Goal: Task Accomplishment & Management: Complete application form

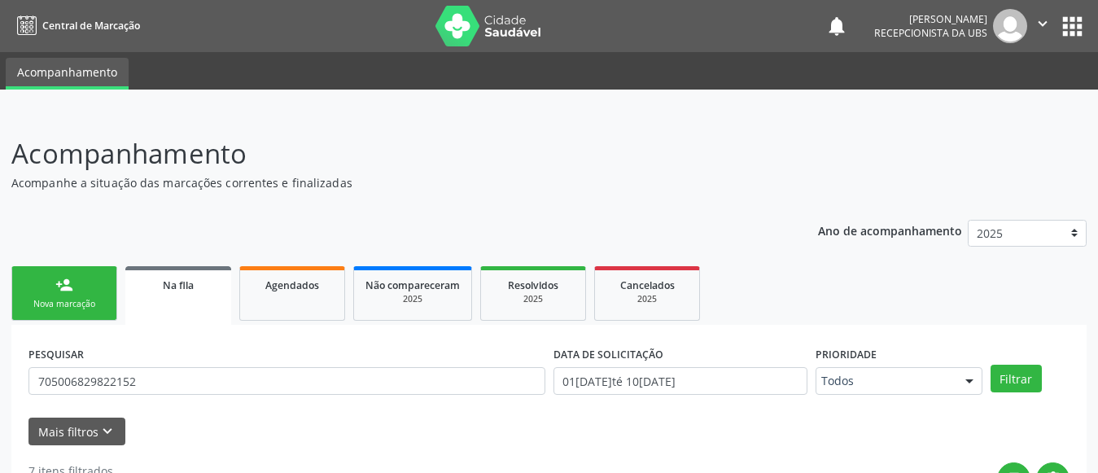
click at [76, 305] on div "Nova marcação" at bounding box center [64, 304] width 81 height 12
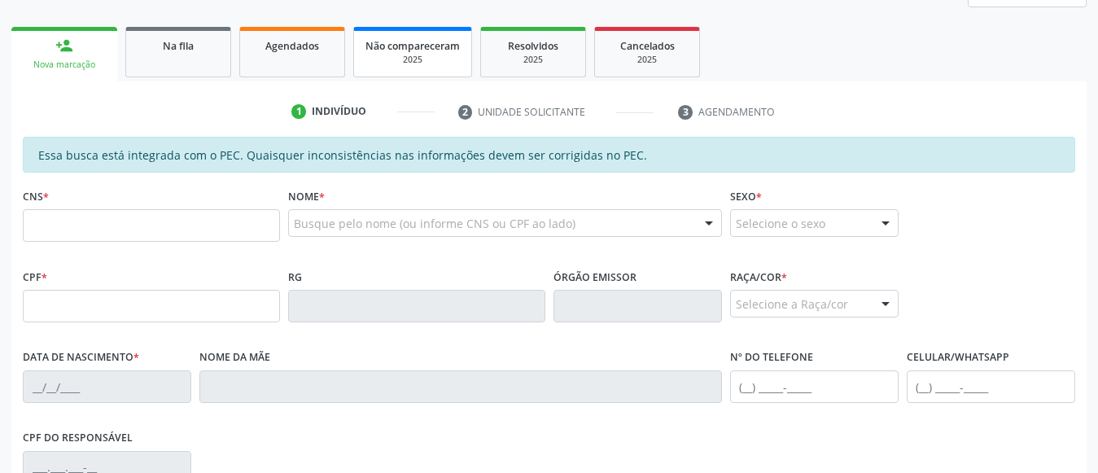
scroll to position [247, 0]
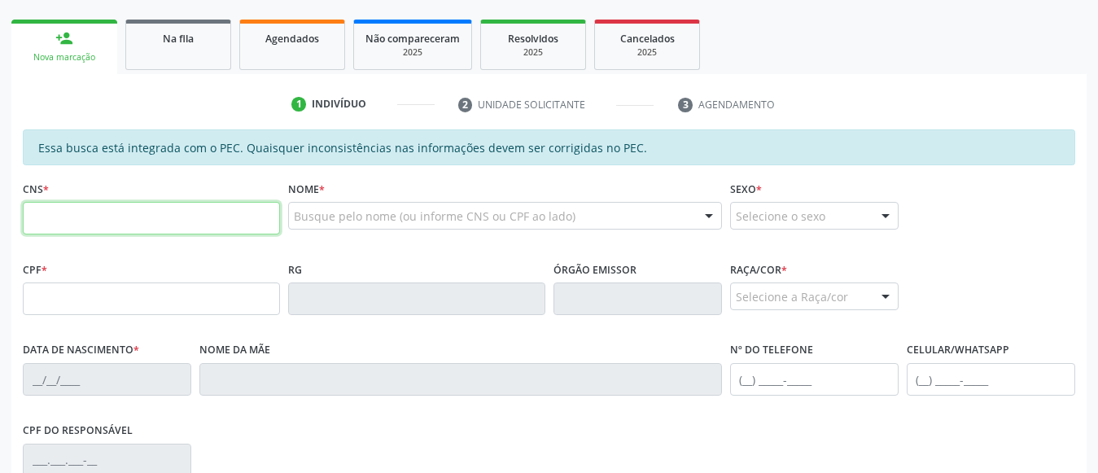
click at [194, 208] on input "text" at bounding box center [151, 218] width 257 height 33
paste input "700 0052 5446 7007"
type input "700 0052 5446 7007"
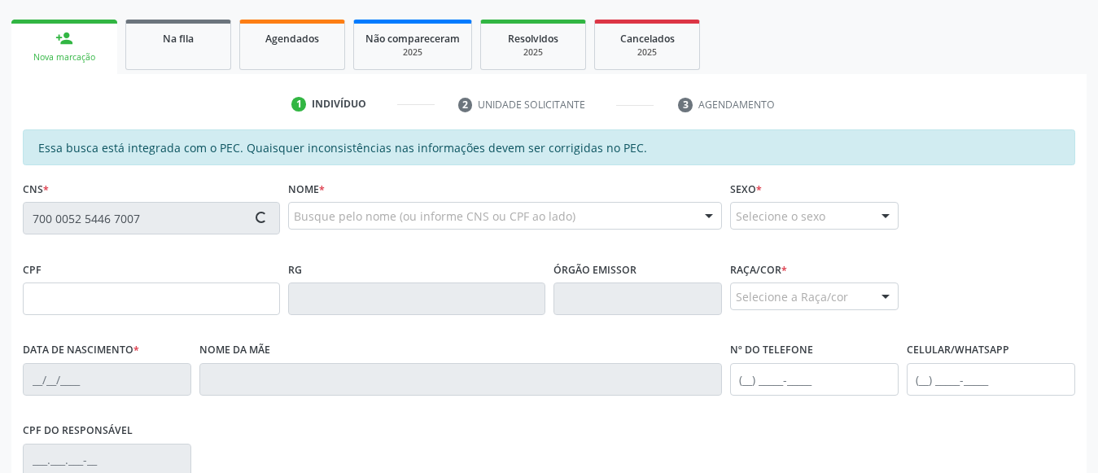
type input "148.975.544-62"
type input "09[DATE]"
type input "[PERSON_NAME]"
type input "[PHONE_NUMBER]"
type input "S/N"
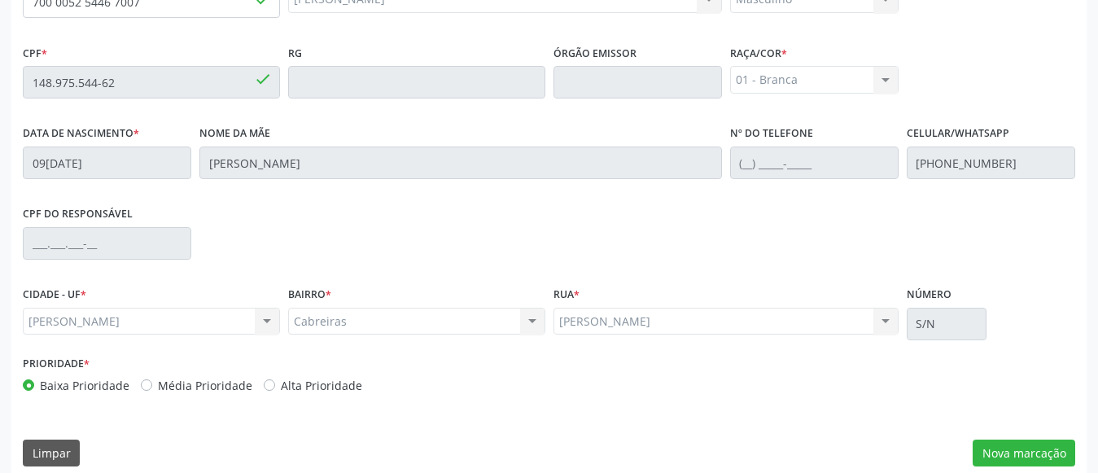
scroll to position [479, 0]
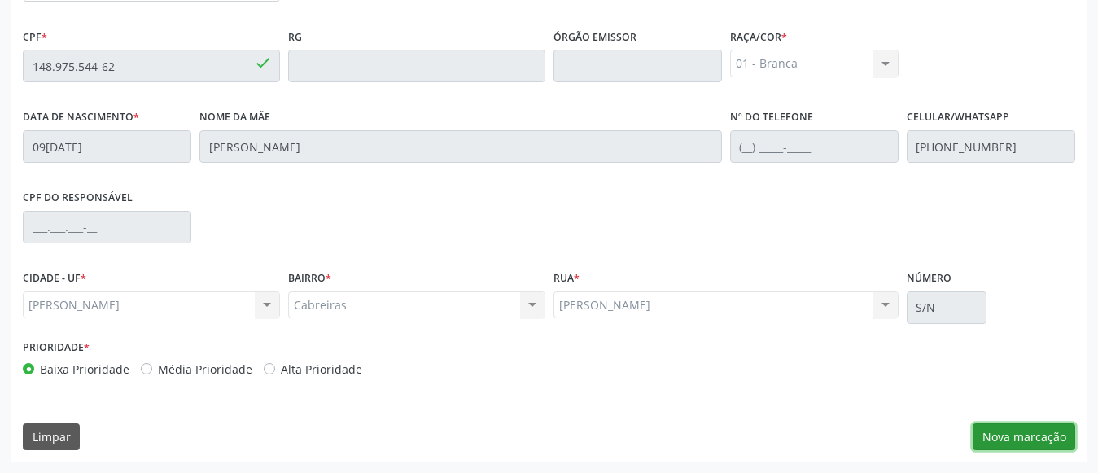
click at [1062, 426] on button "Nova marcação" at bounding box center [1023, 437] width 103 height 28
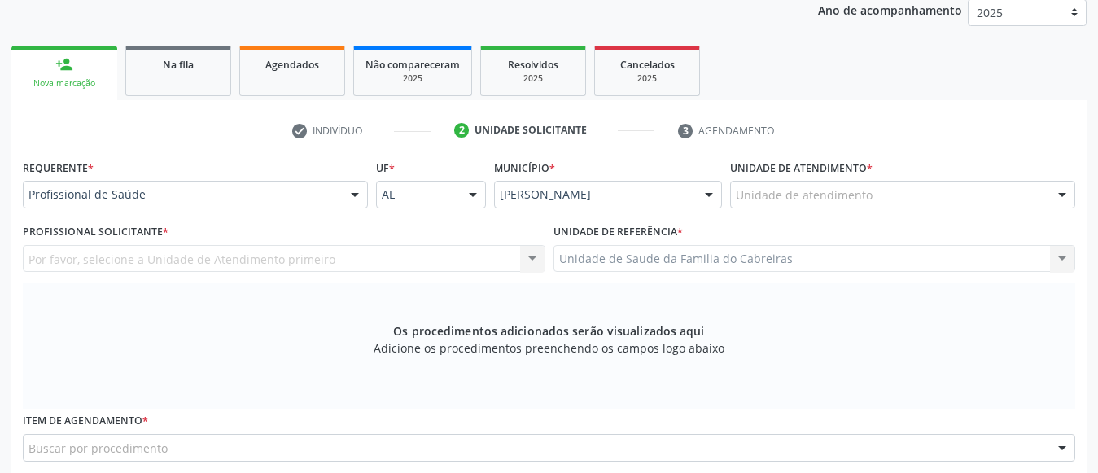
scroll to position [220, 0]
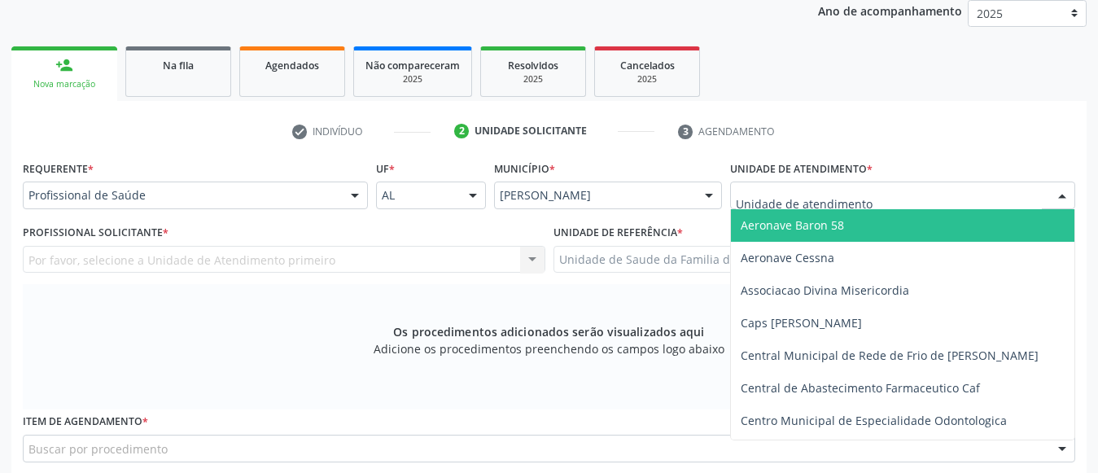
click at [901, 201] on div at bounding box center [902, 195] width 345 height 28
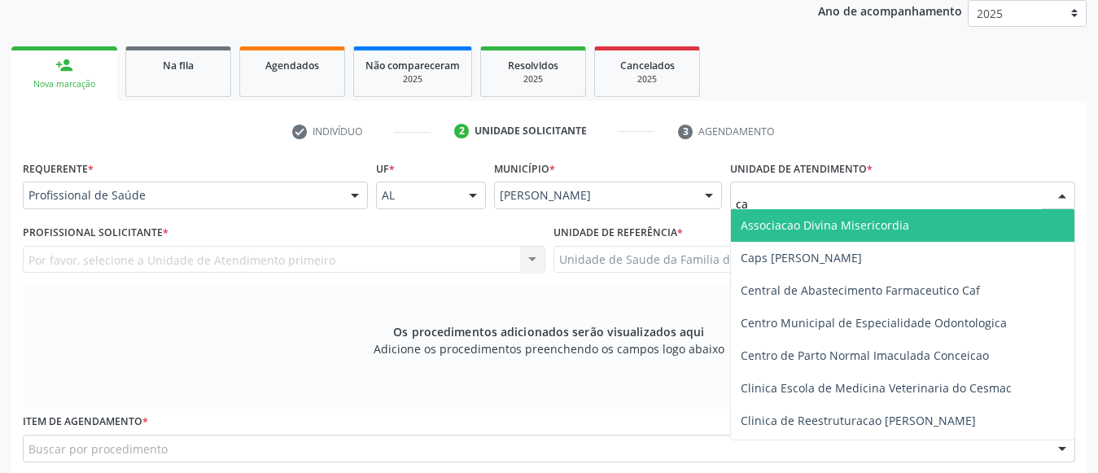
type input "cab"
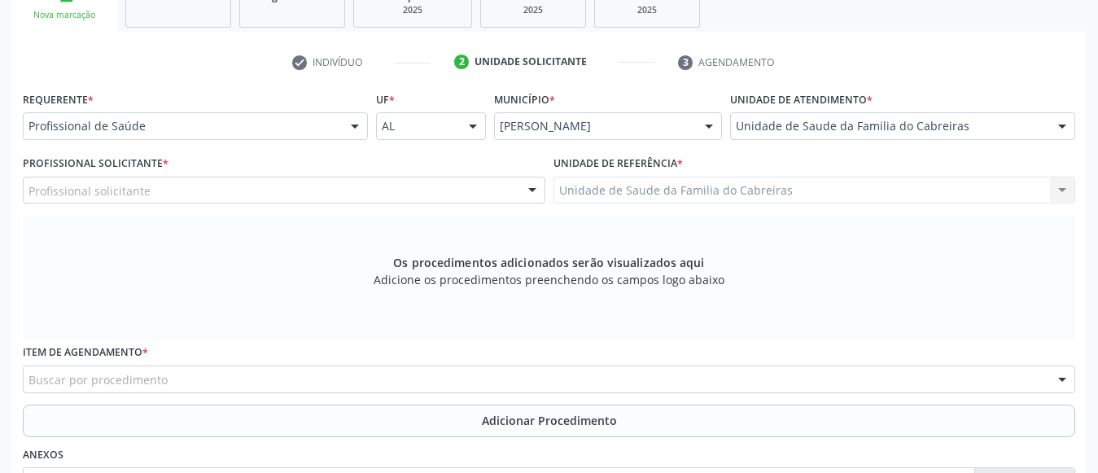
scroll to position [349, 0]
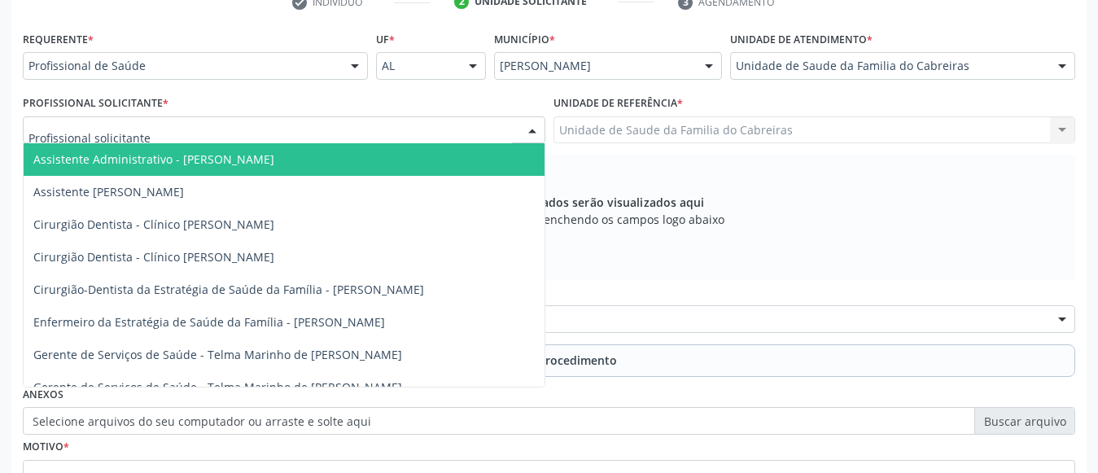
click at [467, 129] on div at bounding box center [284, 130] width 522 height 28
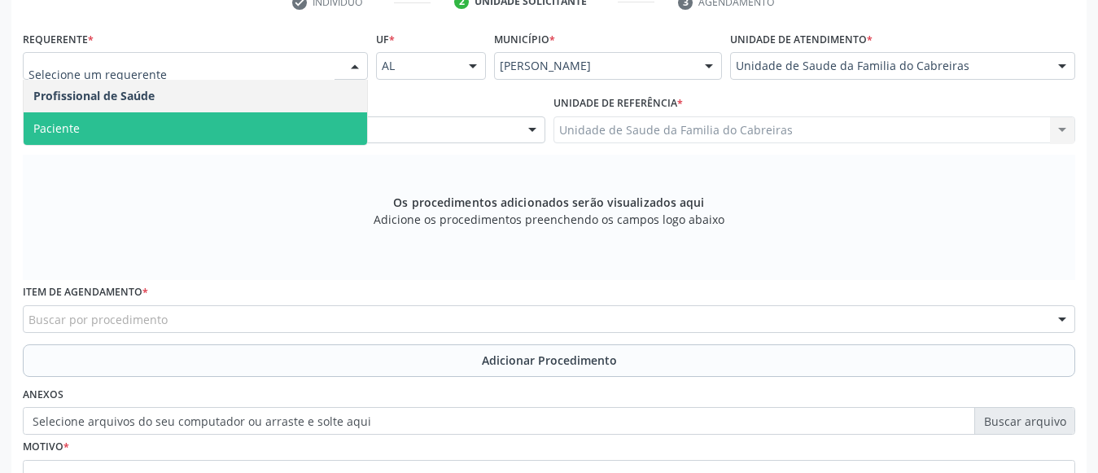
click at [288, 131] on span "Paciente" at bounding box center [195, 128] width 343 height 33
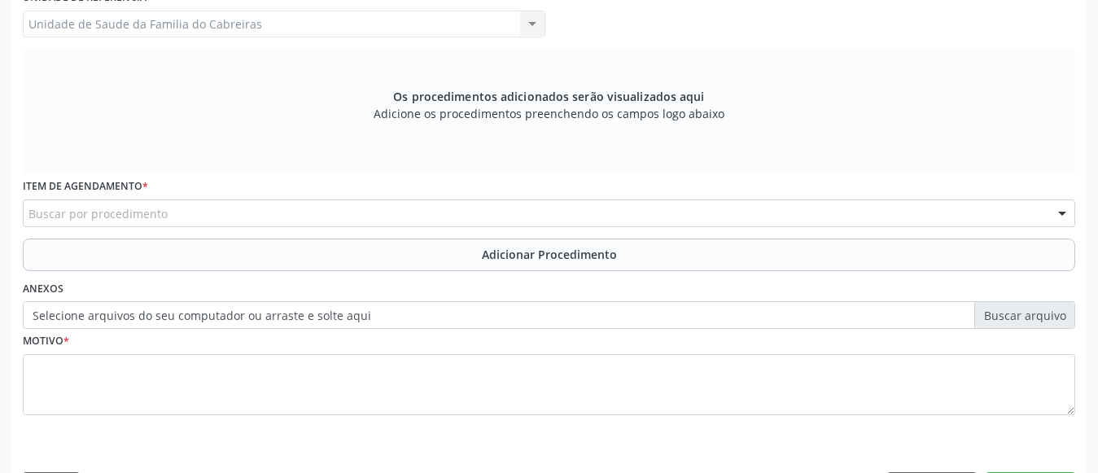
scroll to position [458, 0]
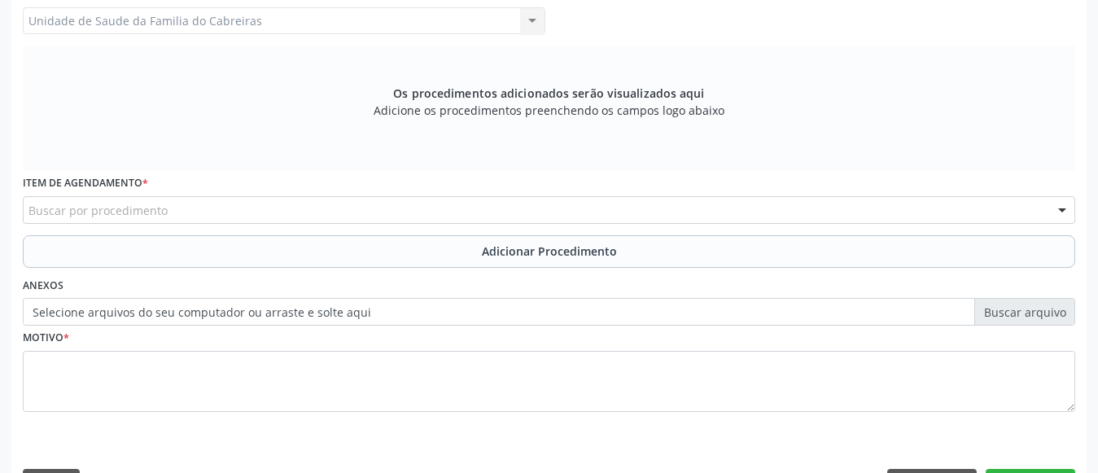
click at [256, 215] on div "Buscar por procedimento" at bounding box center [549, 210] width 1052 height 28
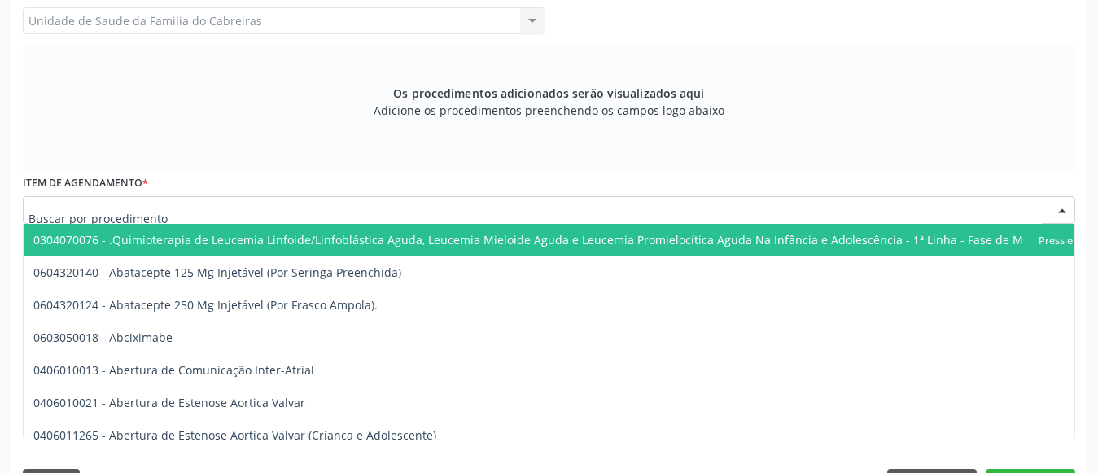
click at [256, 215] on input "text" at bounding box center [534, 218] width 1013 height 33
click at [188, 209] on div at bounding box center [549, 210] width 1052 height 28
click at [377, 211] on div at bounding box center [549, 210] width 1052 height 28
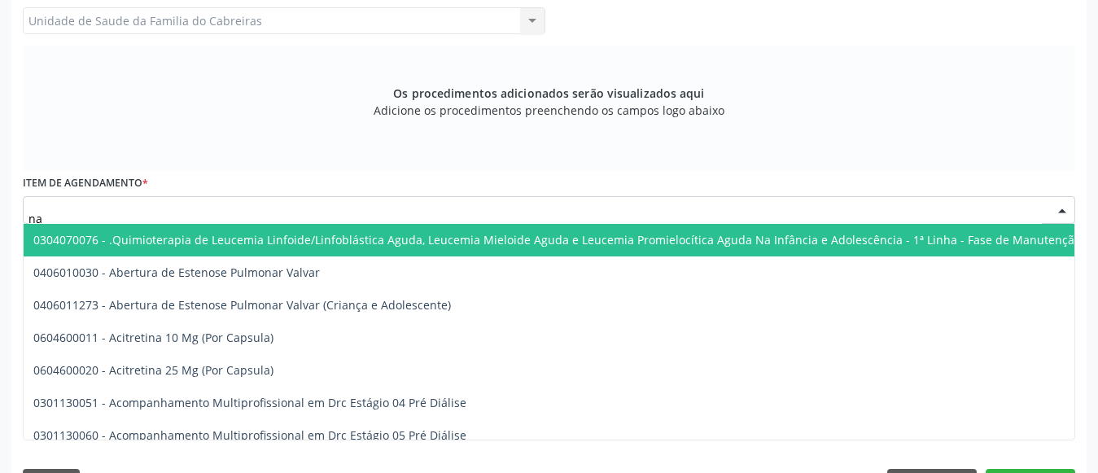
type input "n"
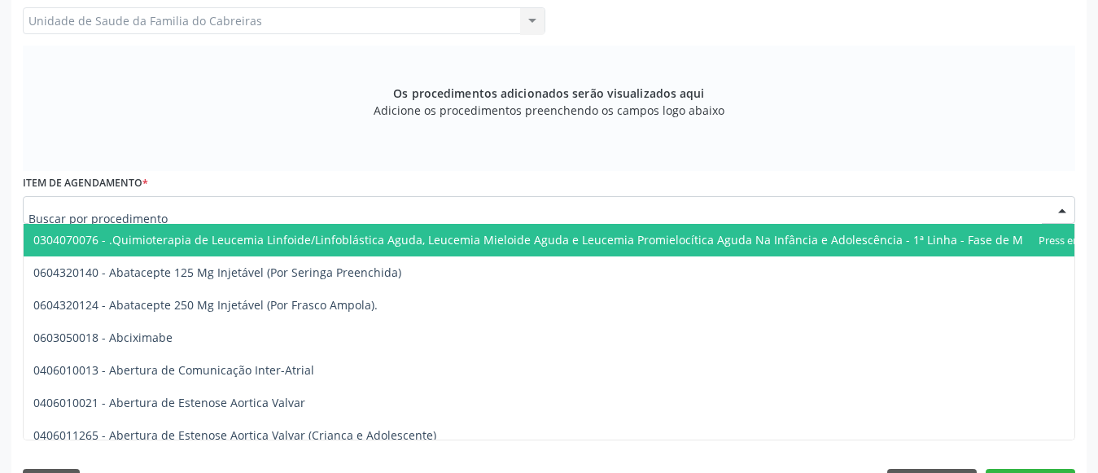
click at [260, 207] on div at bounding box center [549, 210] width 1052 height 28
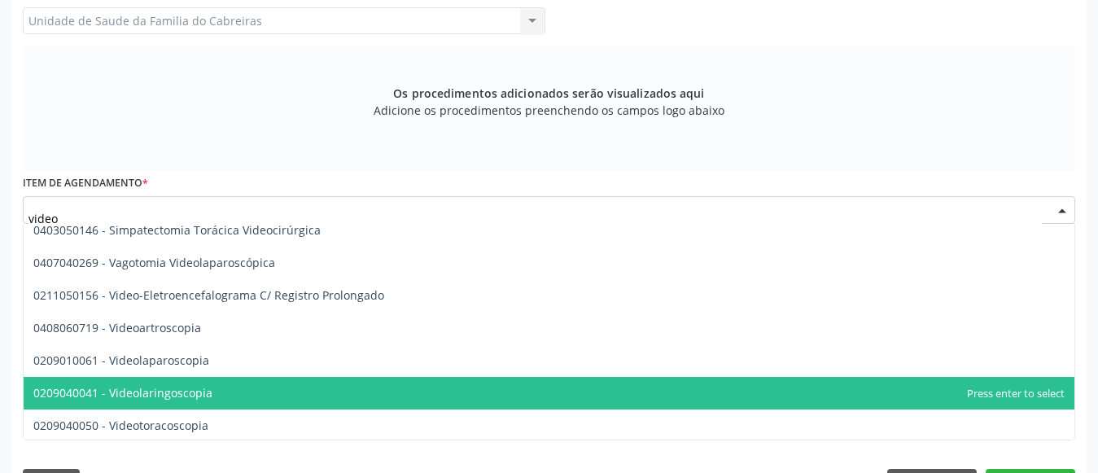
scroll to position [890, 0]
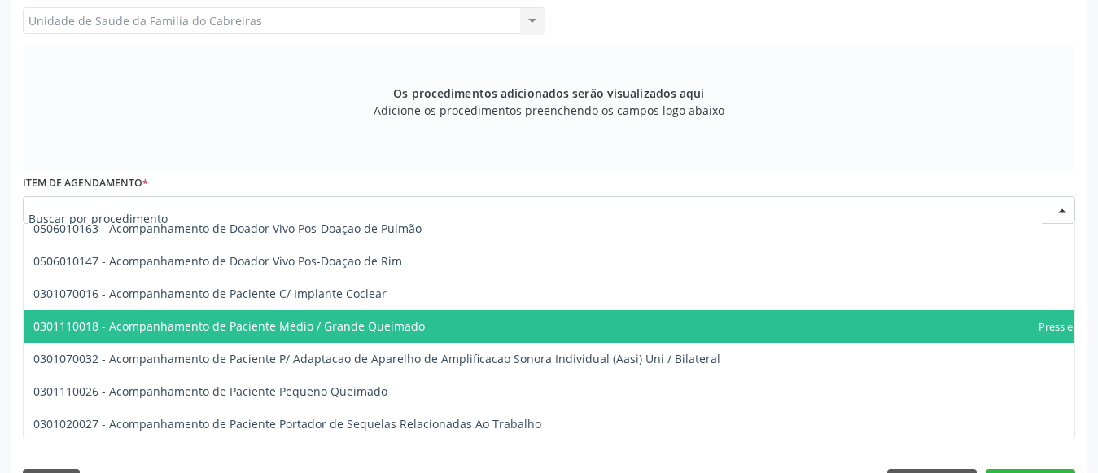
click at [247, 210] on div at bounding box center [549, 210] width 1052 height 28
click at [282, 210] on div at bounding box center [549, 210] width 1052 height 28
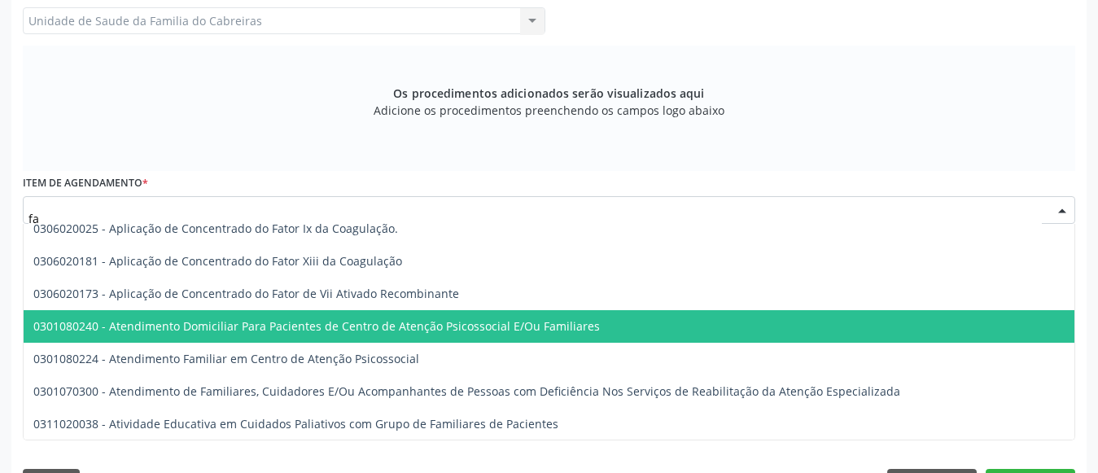
type input "f"
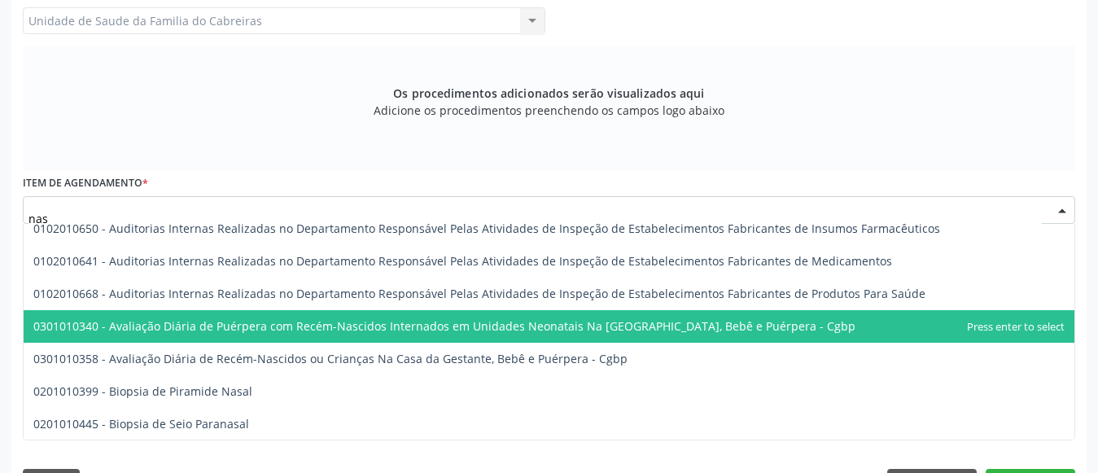
type input "naso"
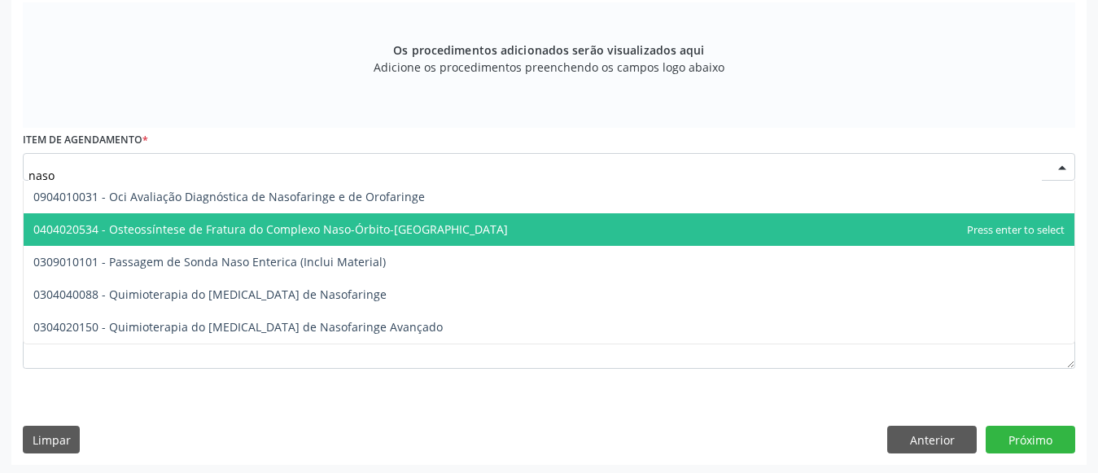
scroll to position [502, 0]
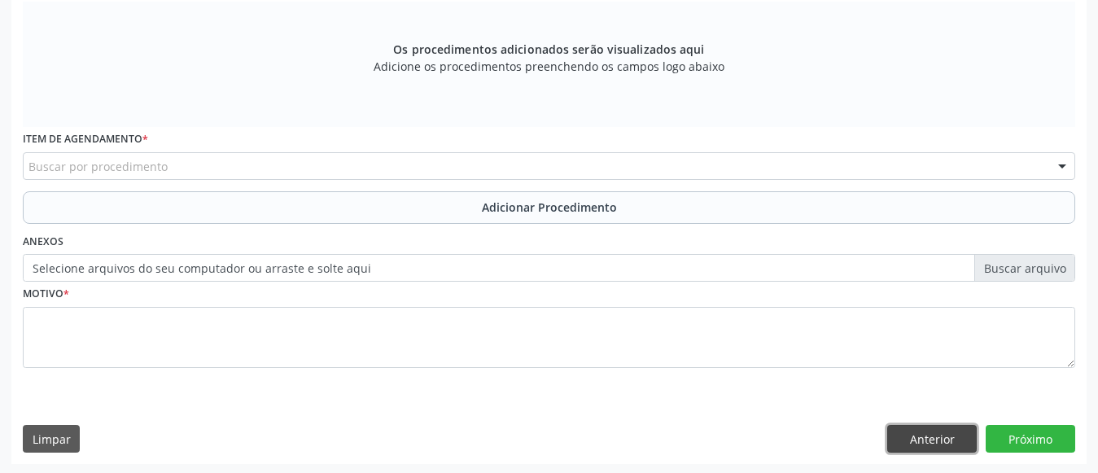
click at [932, 430] on button "Anterior" at bounding box center [932, 439] width 90 height 28
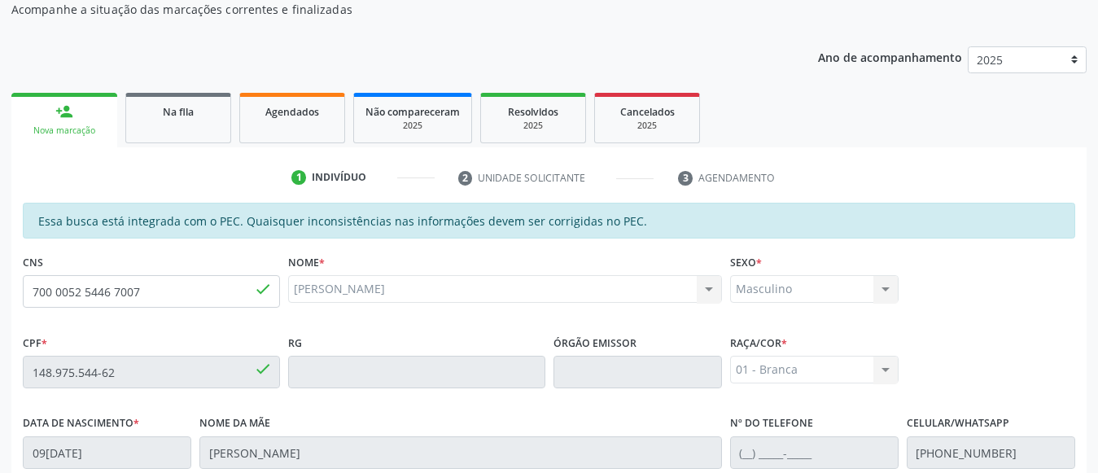
scroll to position [173, 0]
drag, startPoint x: 195, startPoint y: 298, endPoint x: 0, endPoint y: 286, distance: 195.6
click at [0, 286] on div "Acompanhamento Acompanhe a situação das marcações correntes e finalizadas Relat…" at bounding box center [549, 360] width 1098 height 840
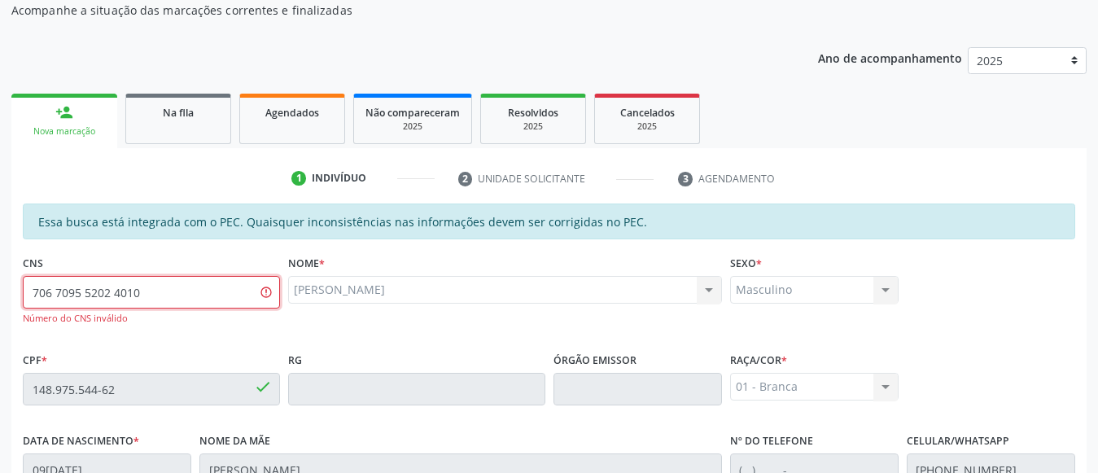
type input "706 7095 5202 4010"
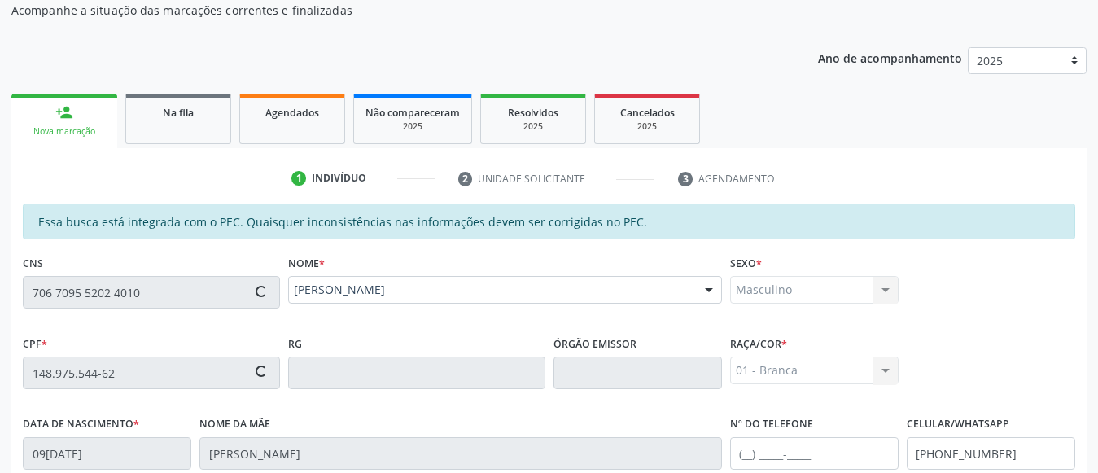
type input "131.640.794-27"
type input "16[DATE]"
type input "[PERSON_NAME]"
type input "[PHONE_NUMBER]"
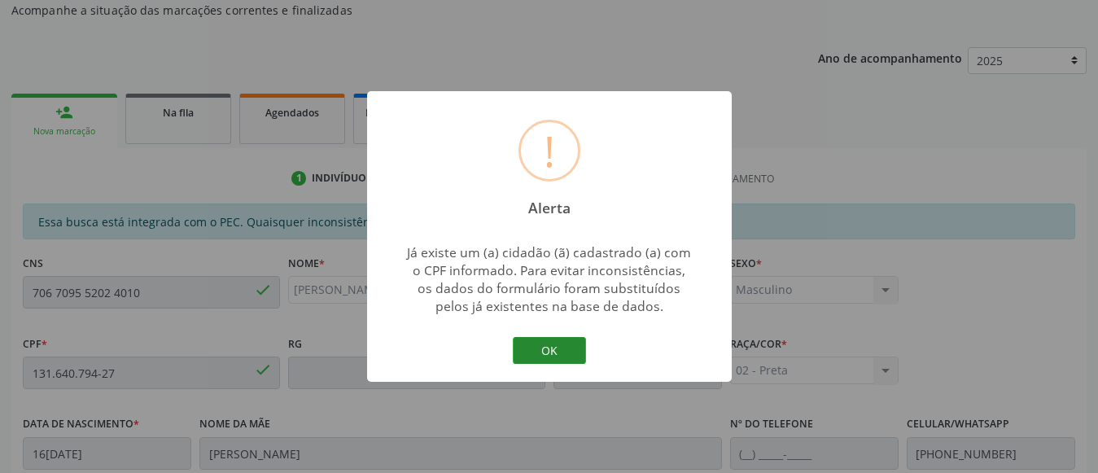
click at [570, 341] on button "OK" at bounding box center [549, 351] width 73 height 28
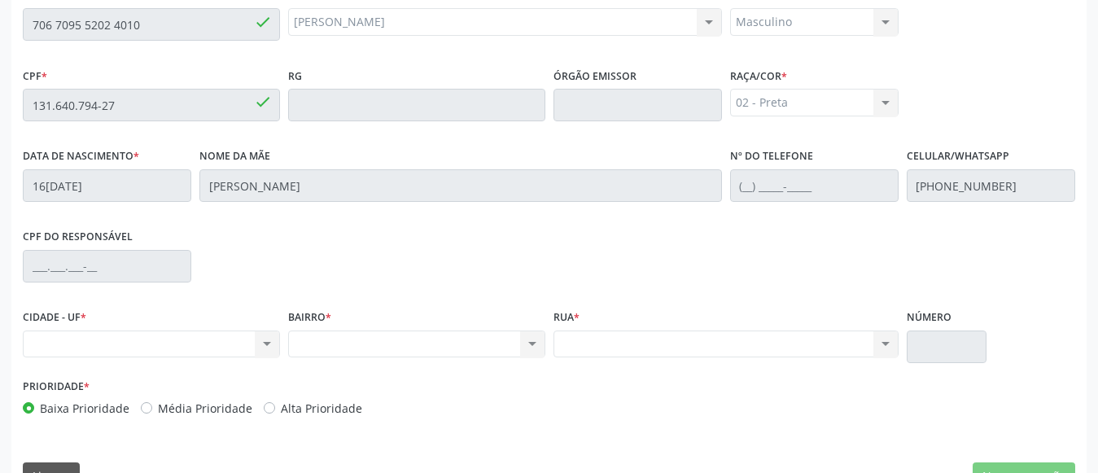
scroll to position [479, 0]
